Goal: Navigation & Orientation: Find specific page/section

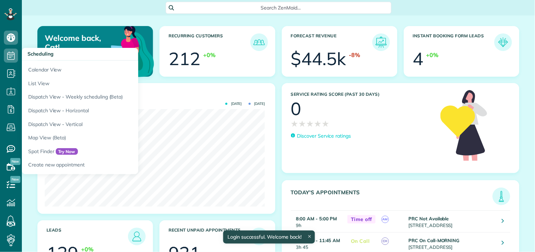
scroll to position [98, 220]
click at [8, 54] on icon at bounding box center [11, 56] width 14 height 14
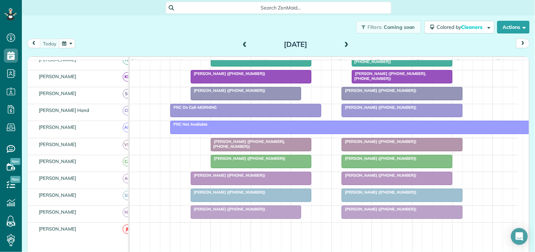
scroll to position [78, 0]
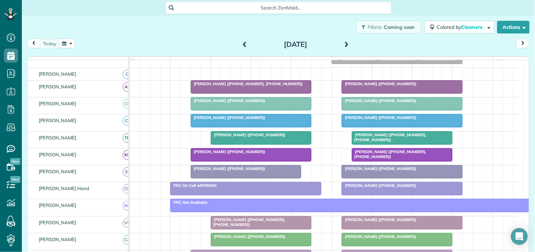
click at [346, 43] on span at bounding box center [347, 45] width 8 height 6
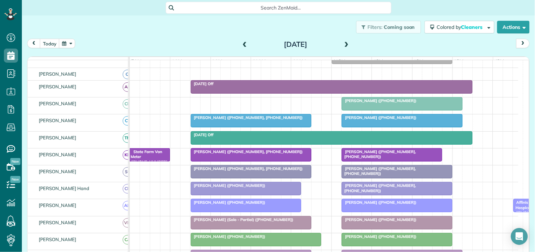
scroll to position [0, 0]
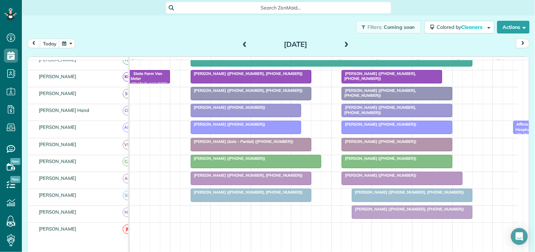
click at [344, 43] on span at bounding box center [347, 45] width 8 height 6
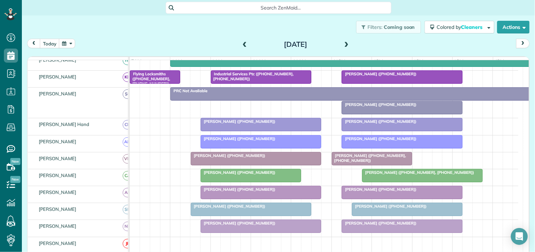
click at [242, 45] on span at bounding box center [245, 45] width 8 height 6
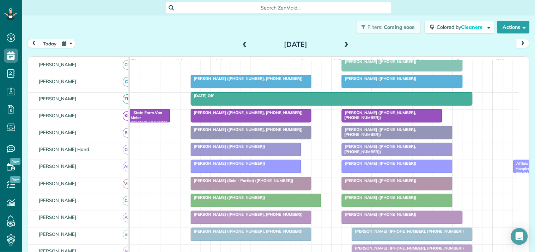
click at [344, 42] on span at bounding box center [347, 45] width 8 height 6
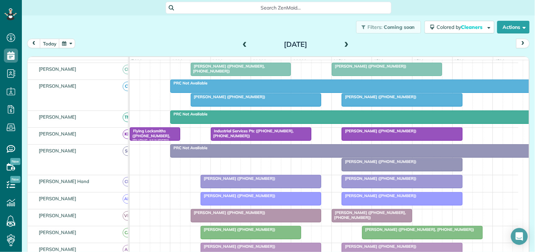
click at [345, 42] on span at bounding box center [347, 45] width 8 height 6
